Goal: Task Accomplishment & Management: Use online tool/utility

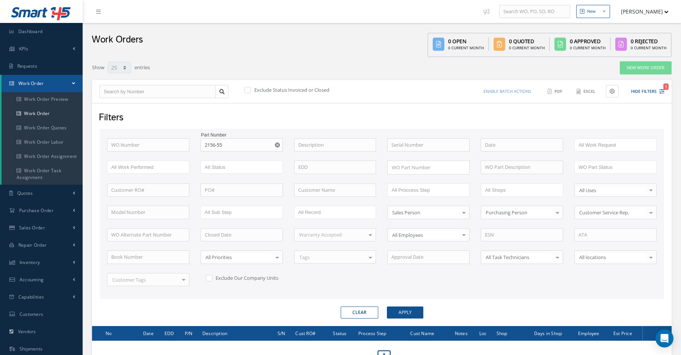
select select "25"
click at [55, 30] on link "Dashboard" at bounding box center [41, 31] width 83 height 17
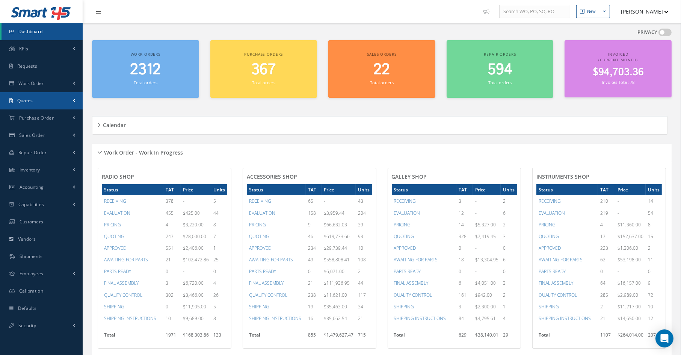
click at [51, 92] on link "Quotes" at bounding box center [41, 100] width 83 height 17
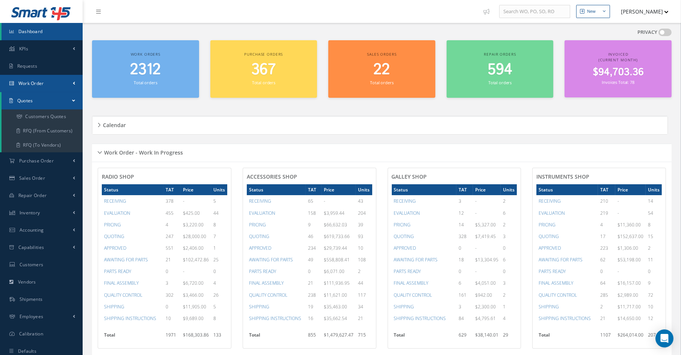
click at [50, 79] on link "Work Order" at bounding box center [41, 83] width 83 height 17
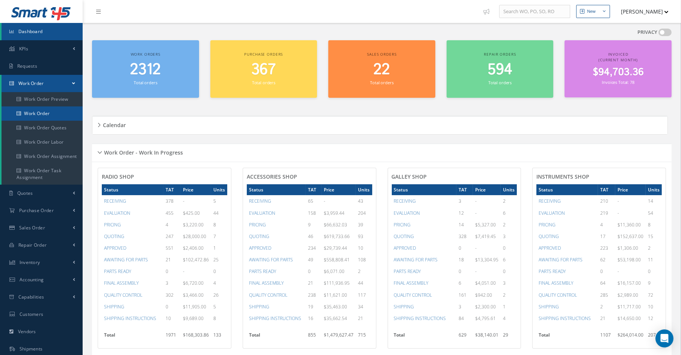
click at [43, 112] on link "Work Order" at bounding box center [42, 113] width 81 height 14
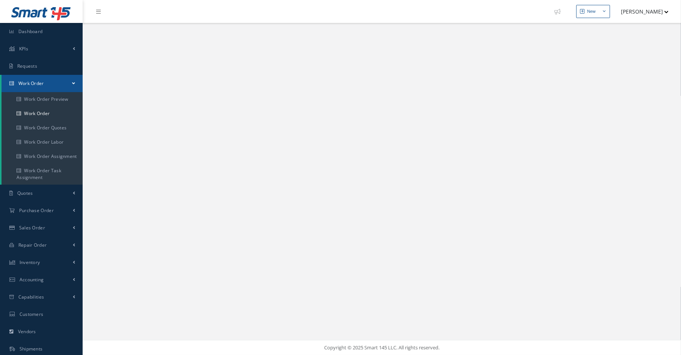
select select "25"
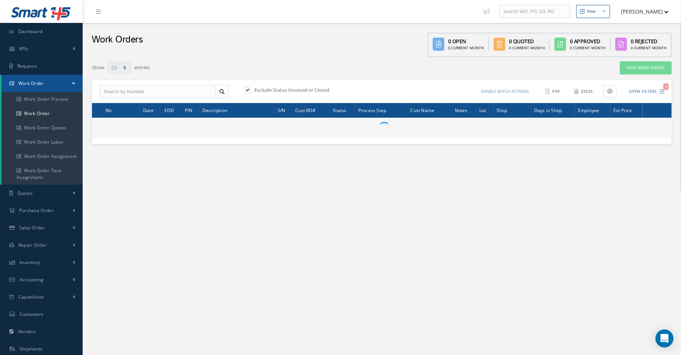
type input "All Work Request"
type input "All Work Performed"
type input "All Status"
type input "WO Part Status"
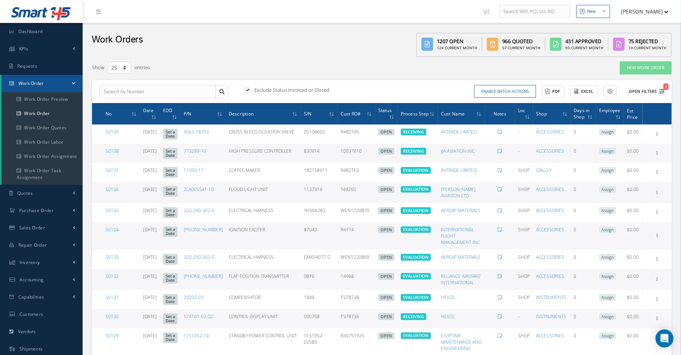
click at [661, 92] on icon "1" at bounding box center [661, 91] width 5 height 5
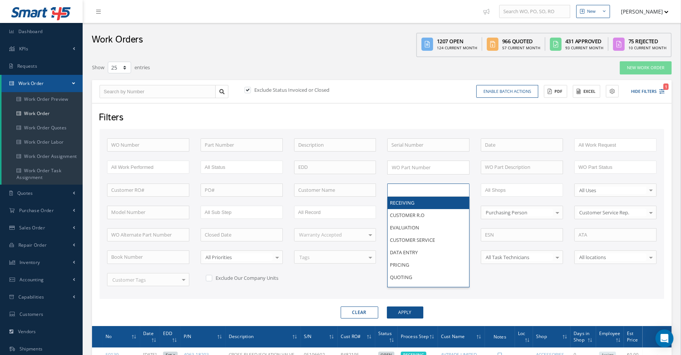
click at [401, 189] on input "text" at bounding box center [415, 189] width 48 height 9
type input "shi"
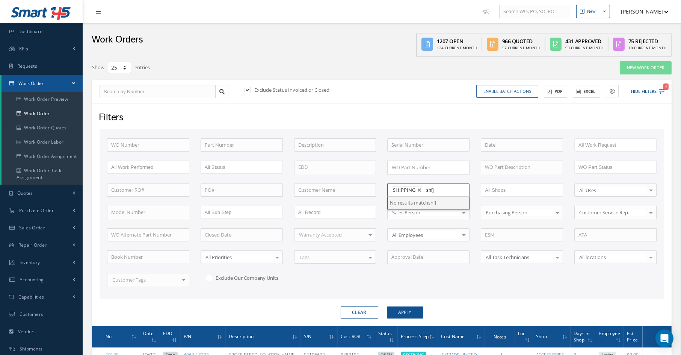
type input "shi"
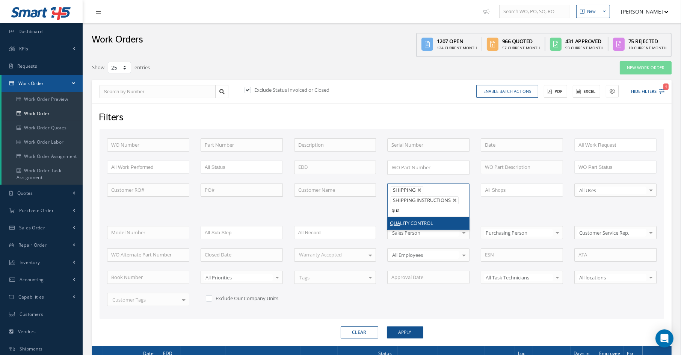
type input "qua"
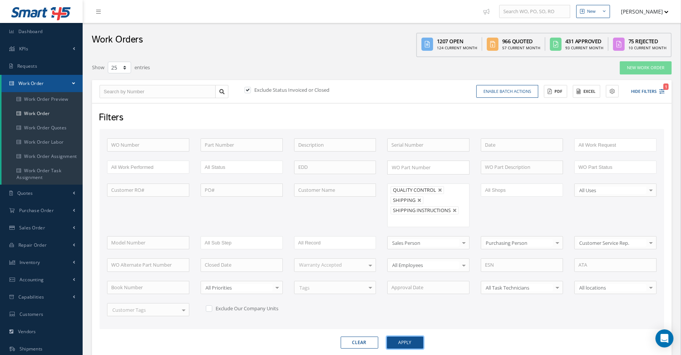
click at [413, 338] on button "Apply" at bounding box center [405, 342] width 36 height 12
click at [589, 96] on button "Excel" at bounding box center [586, 91] width 27 height 13
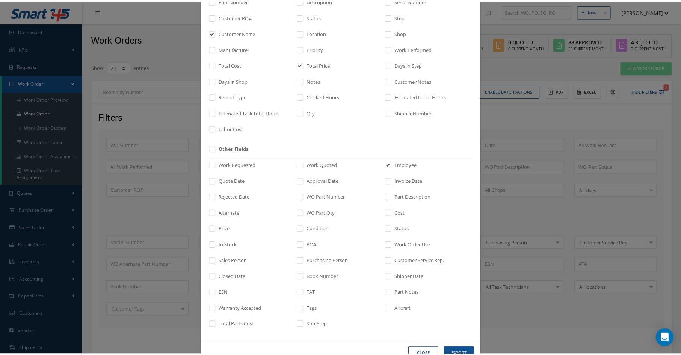
scroll to position [95, 0]
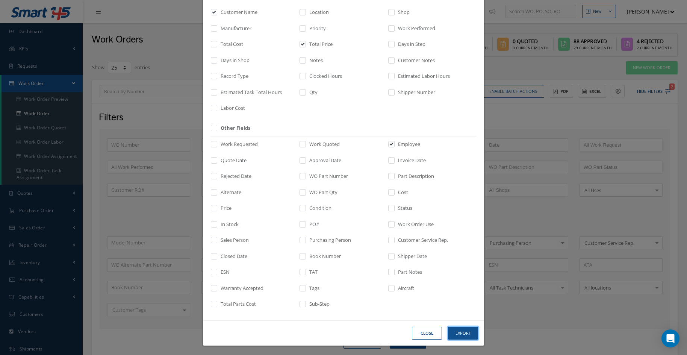
click at [467, 335] on button "Export" at bounding box center [463, 332] width 30 height 13
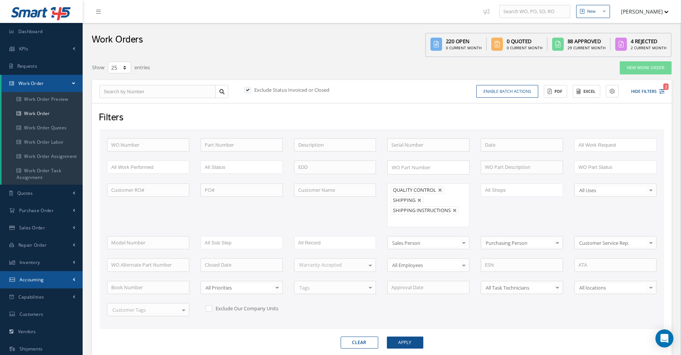
click at [50, 284] on link "Accounting" at bounding box center [41, 279] width 83 height 17
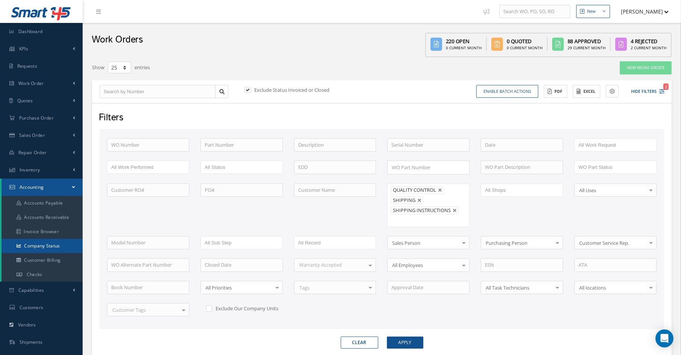
click at [65, 243] on link "Company Status" at bounding box center [42, 245] width 81 height 14
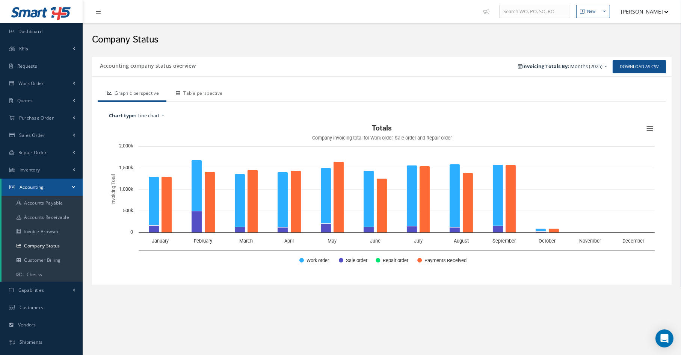
click at [202, 92] on link "Table perspective" at bounding box center [197, 94] width 63 height 16
